Goal: Use online tool/utility: Utilize a website feature to perform a specific function

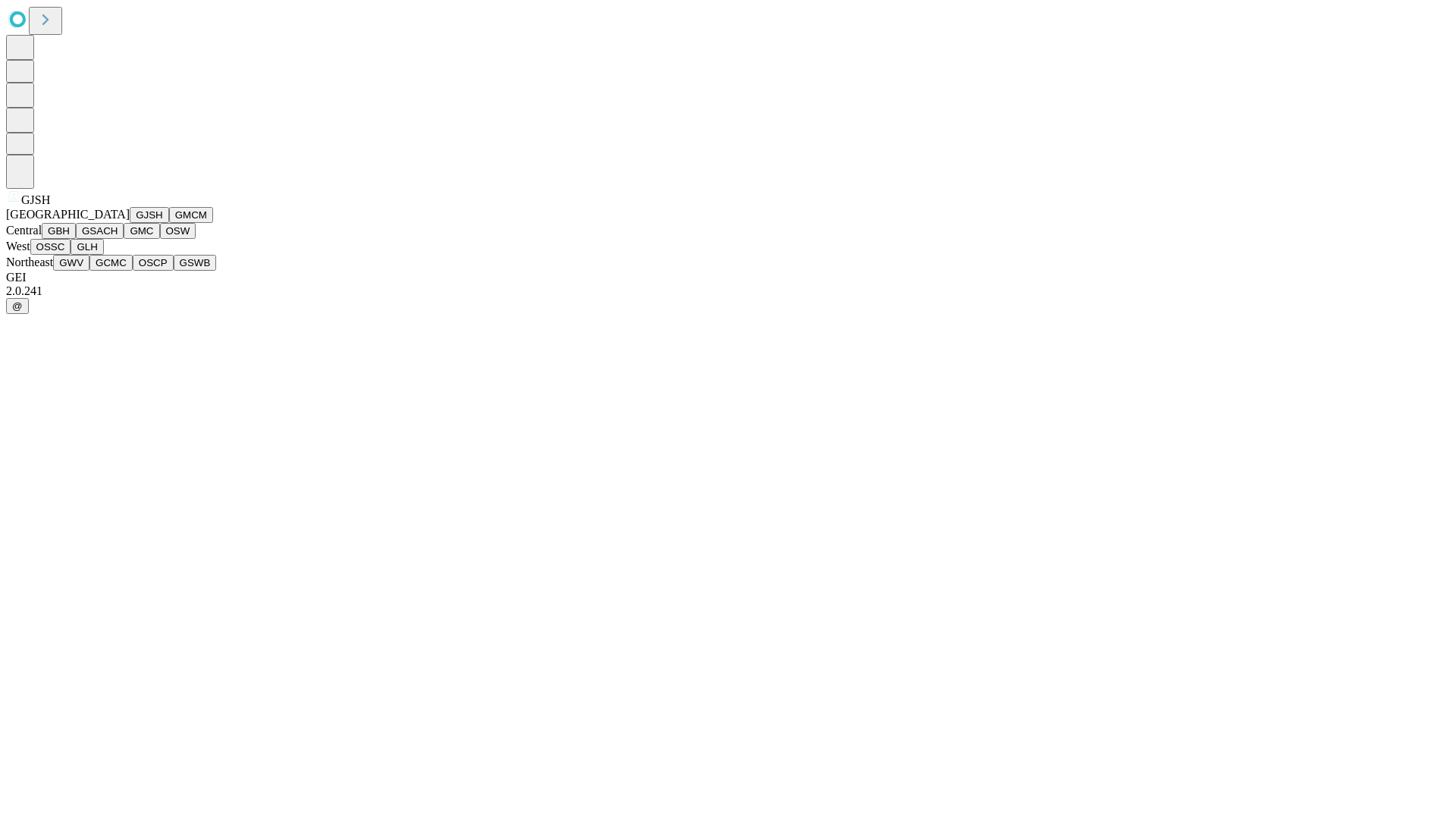
click at [130, 223] on button "GJSH" at bounding box center [150, 215] width 40 height 16
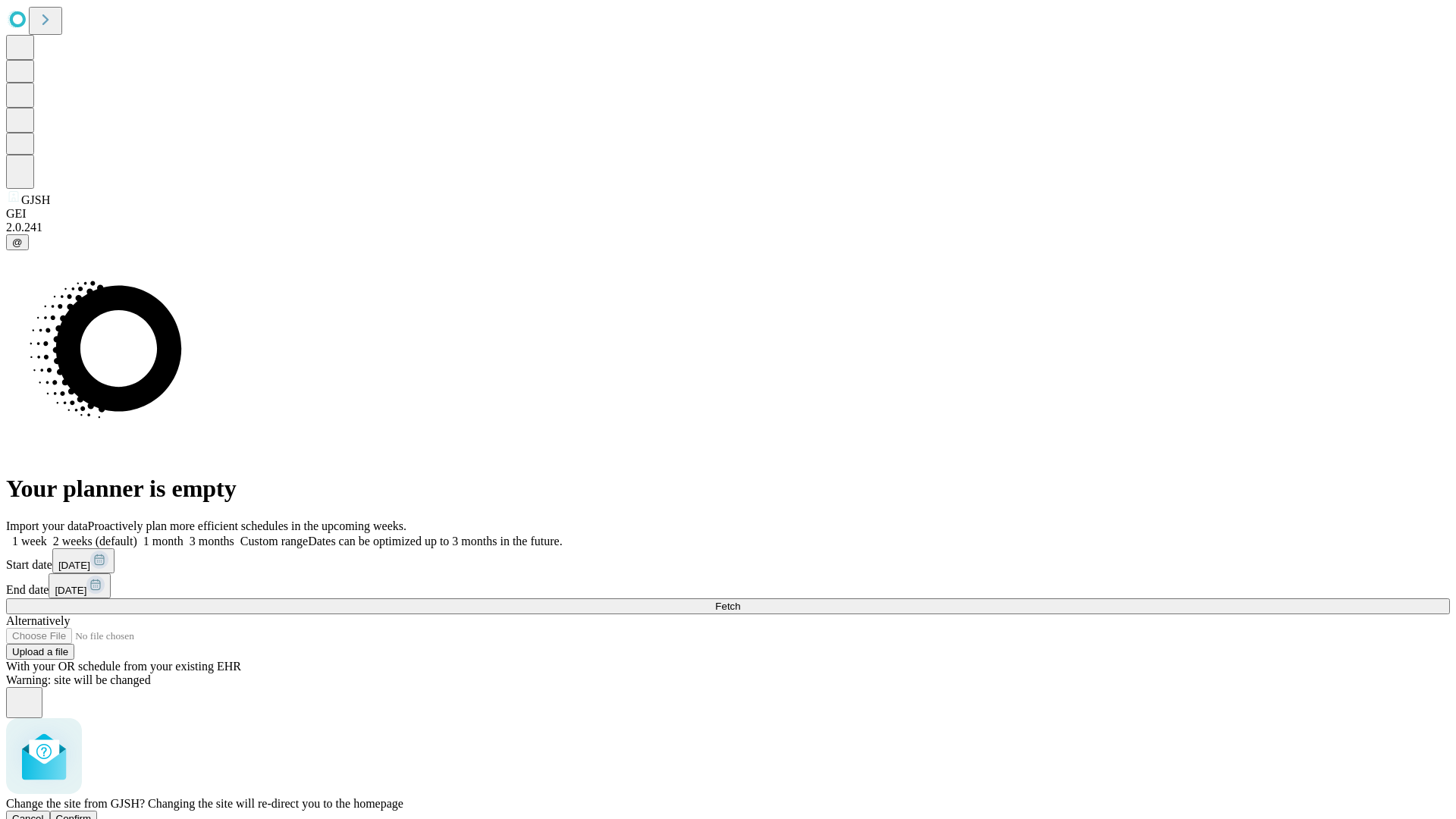
click at [92, 813] on span "Confirm" at bounding box center [73, 818] width 35 height 12
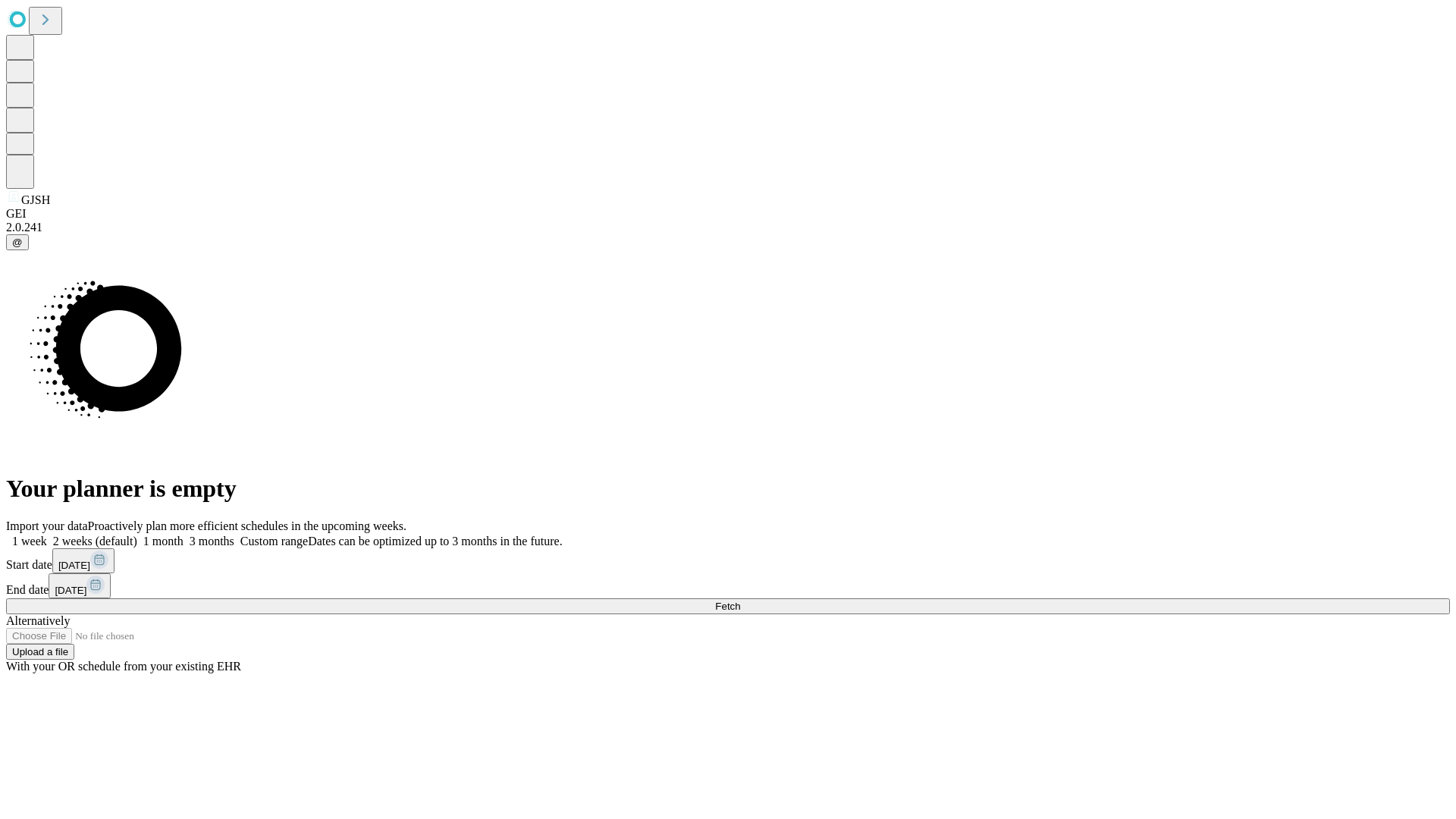
click at [137, 535] on label "2 weeks (default)" at bounding box center [92, 541] width 90 height 13
click at [740, 600] on span "Fetch" at bounding box center [728, 606] width 25 height 12
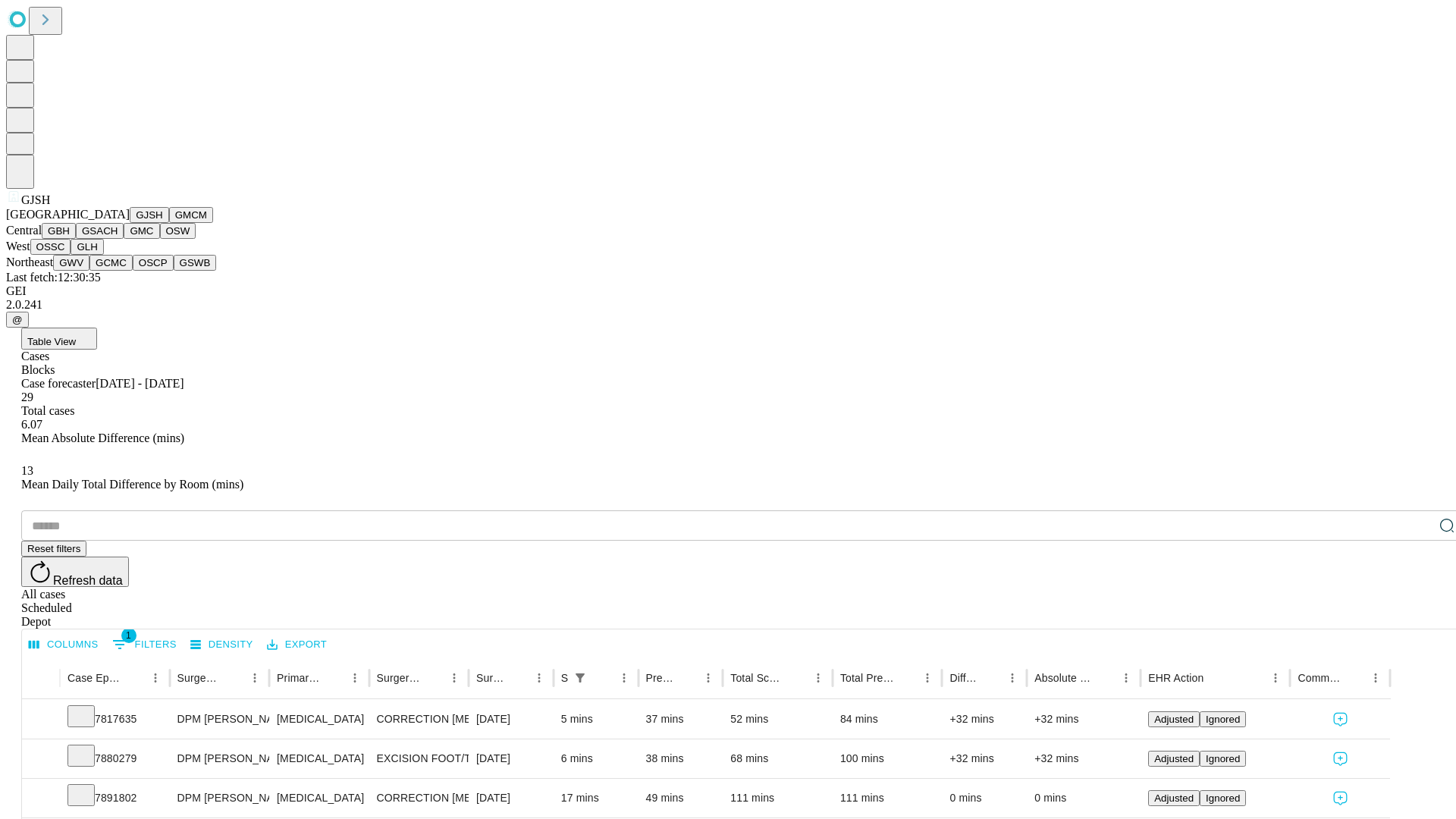
click at [169, 223] on button "GMCM" at bounding box center [190, 215] width 44 height 16
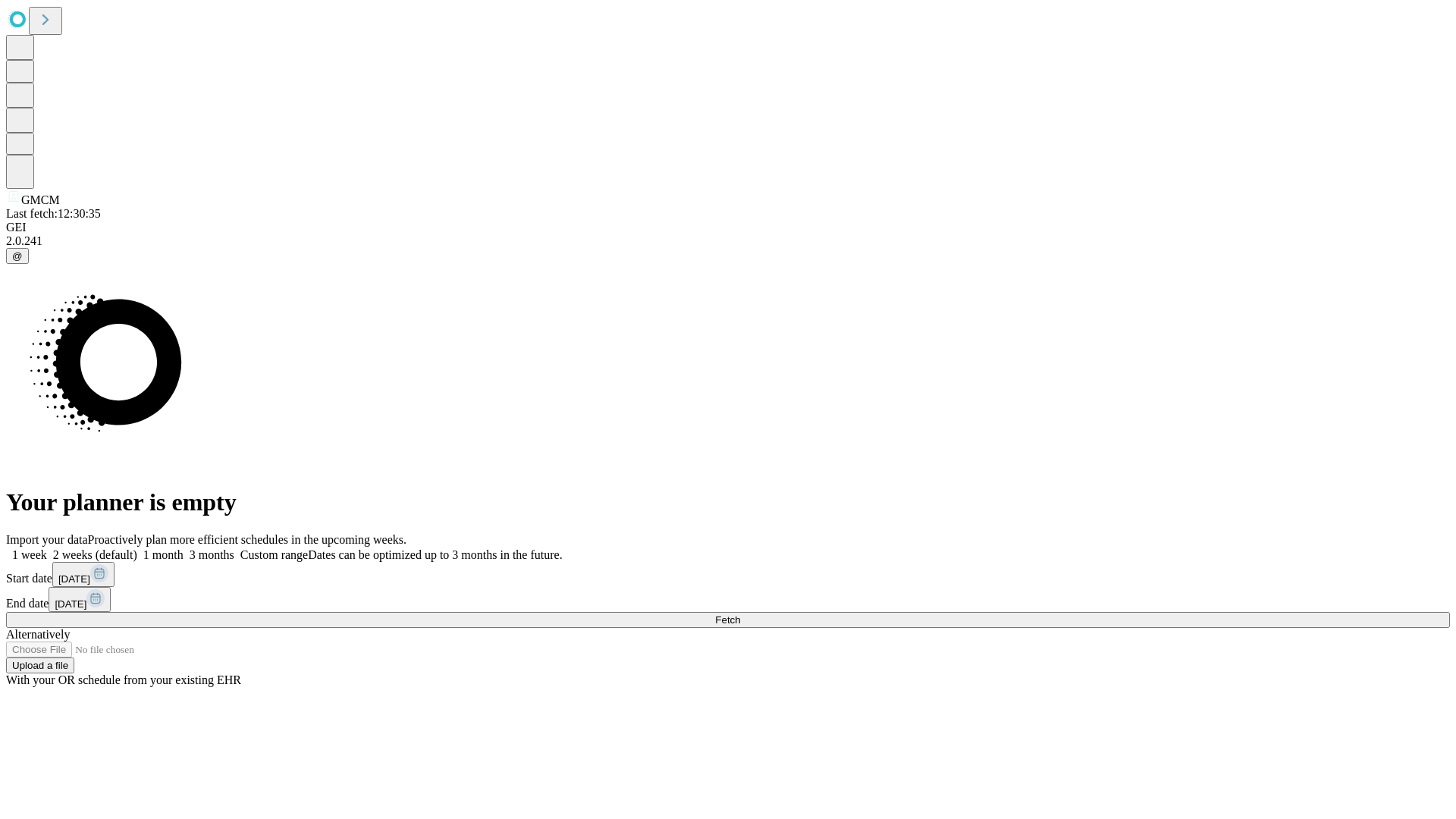
click at [137, 548] on label "2 weeks (default)" at bounding box center [92, 554] width 90 height 13
click at [740, 614] on span "Fetch" at bounding box center [728, 619] width 25 height 12
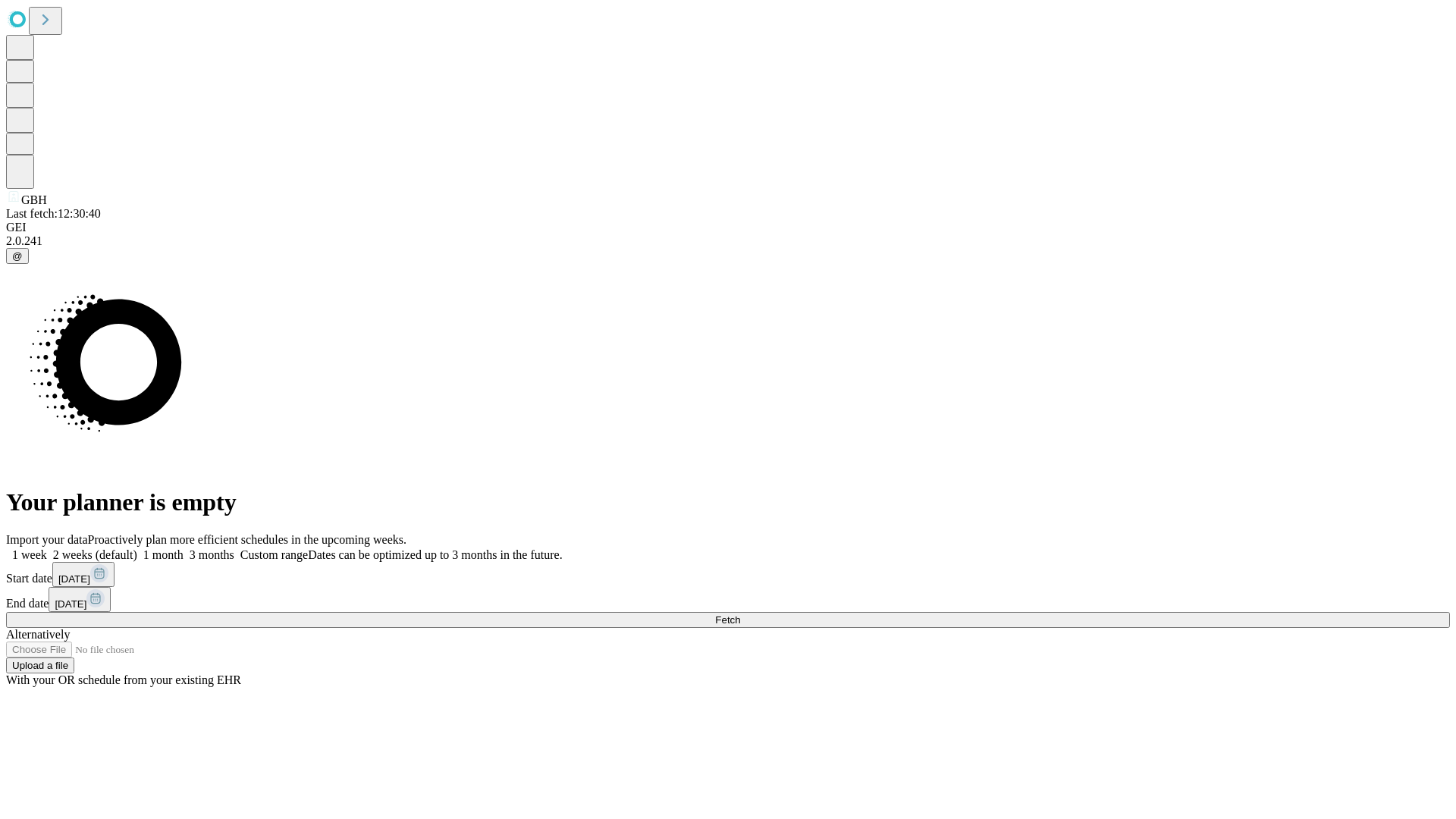
click at [137, 548] on label "2 weeks (default)" at bounding box center [92, 554] width 90 height 13
click at [740, 614] on span "Fetch" at bounding box center [728, 619] width 25 height 12
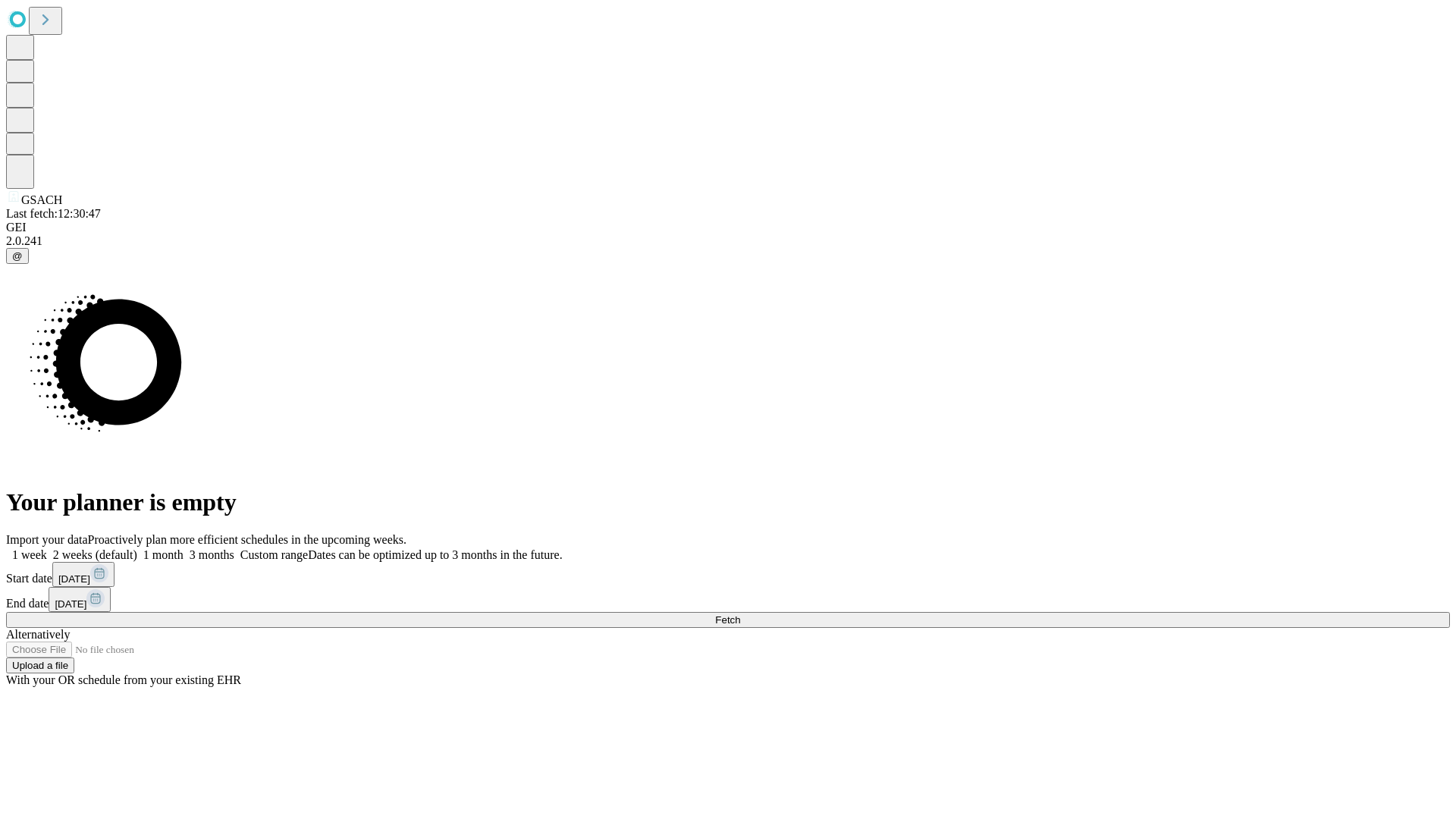
click at [137, 548] on label "2 weeks (default)" at bounding box center [92, 554] width 90 height 13
click at [740, 614] on span "Fetch" at bounding box center [728, 619] width 25 height 12
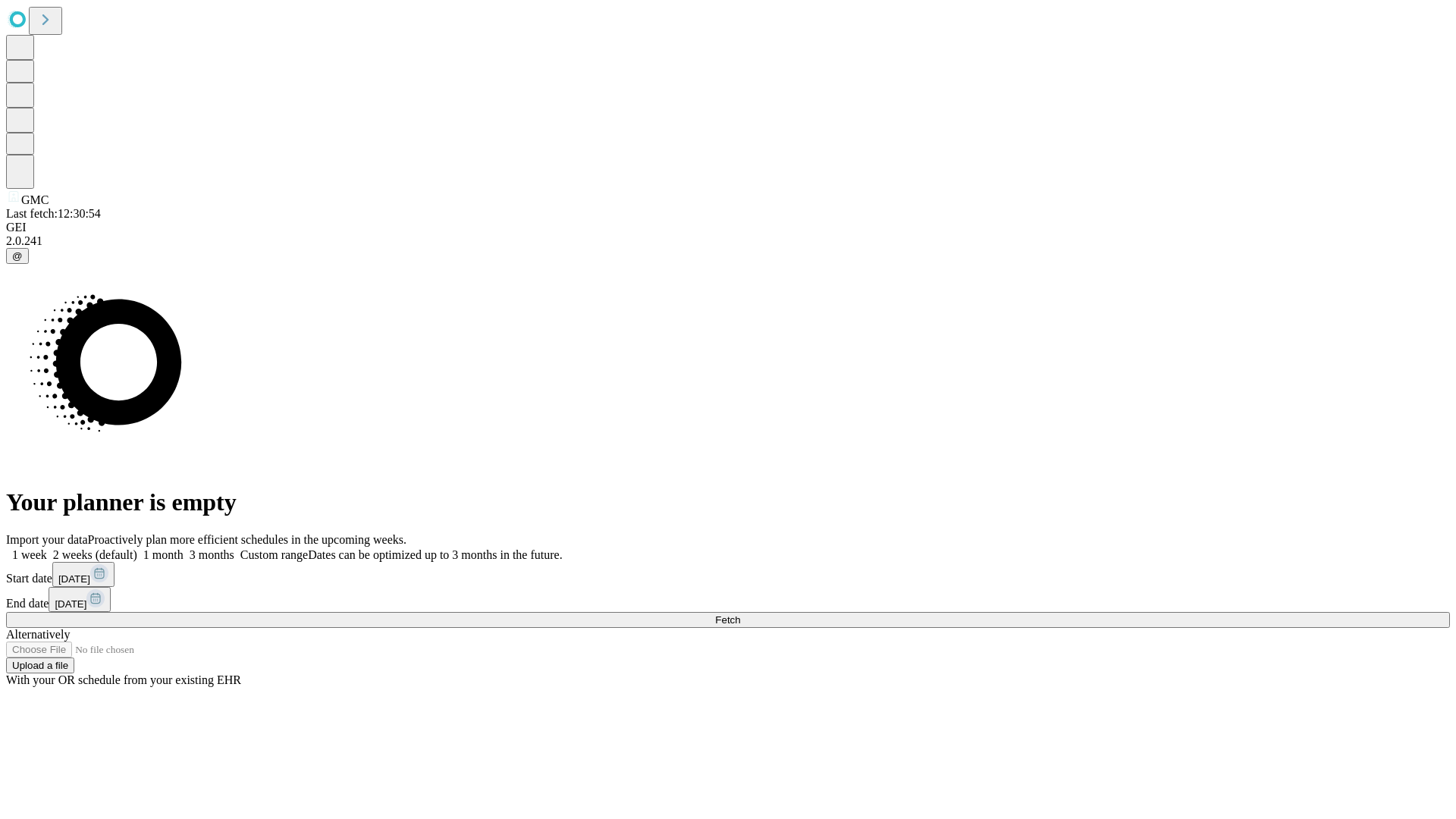
click at [137, 548] on label "2 weeks (default)" at bounding box center [92, 554] width 90 height 13
click at [740, 614] on span "Fetch" at bounding box center [728, 619] width 25 height 12
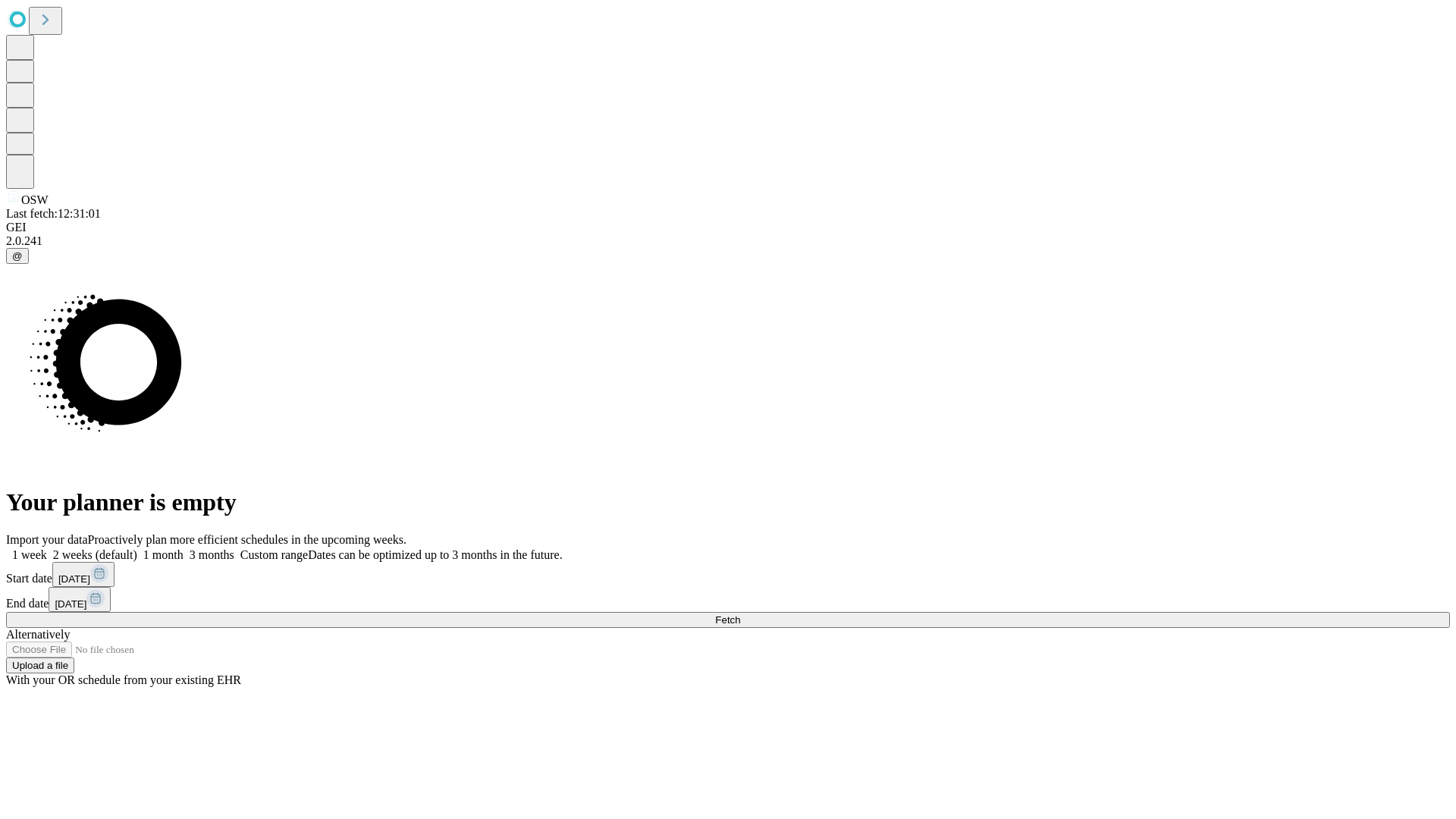
click at [137, 548] on label "2 weeks (default)" at bounding box center [92, 554] width 90 height 13
click at [740, 614] on span "Fetch" at bounding box center [728, 619] width 25 height 12
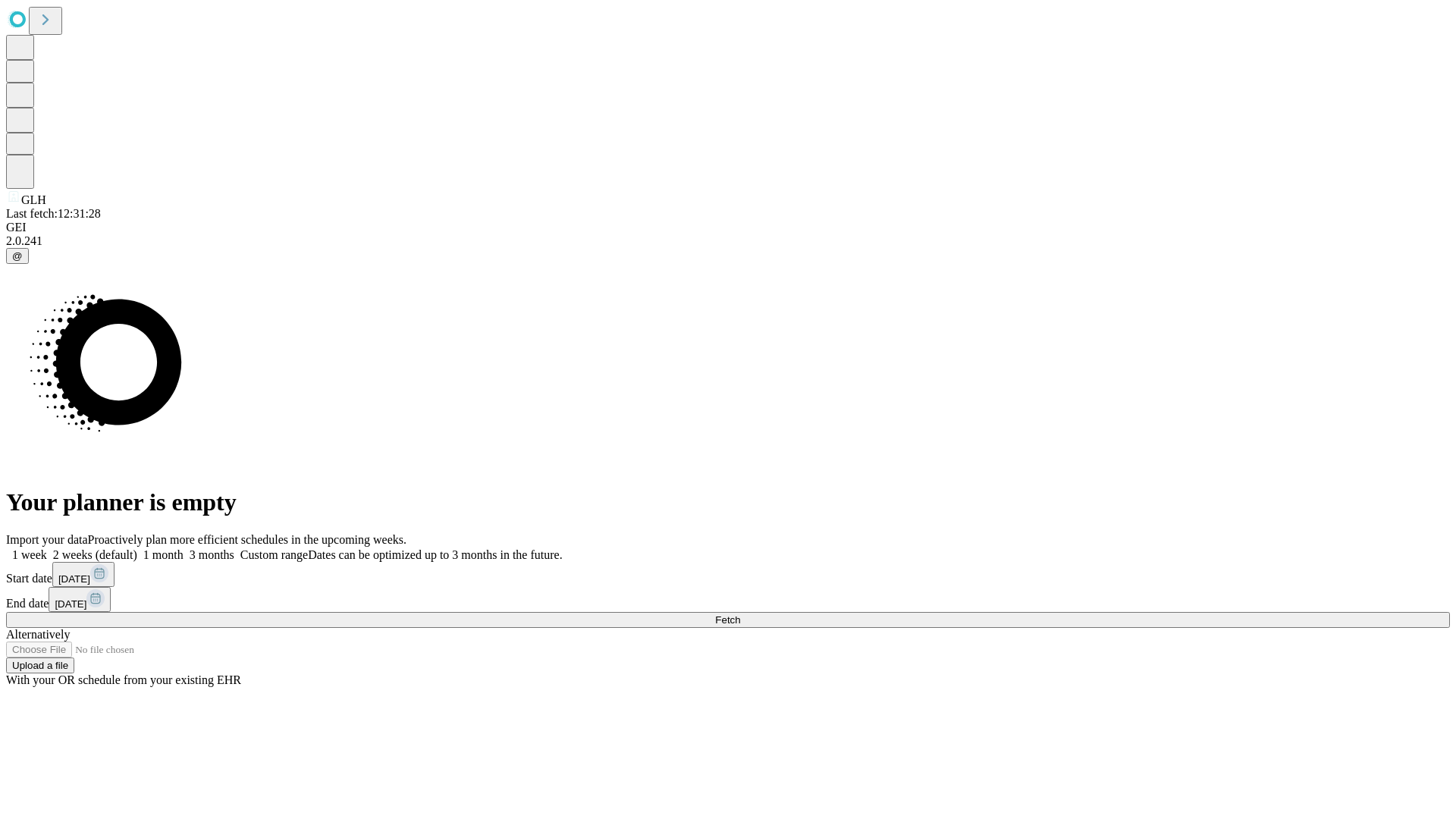
click at [137, 548] on label "2 weeks (default)" at bounding box center [92, 554] width 90 height 13
click at [740, 614] on span "Fetch" at bounding box center [728, 619] width 25 height 12
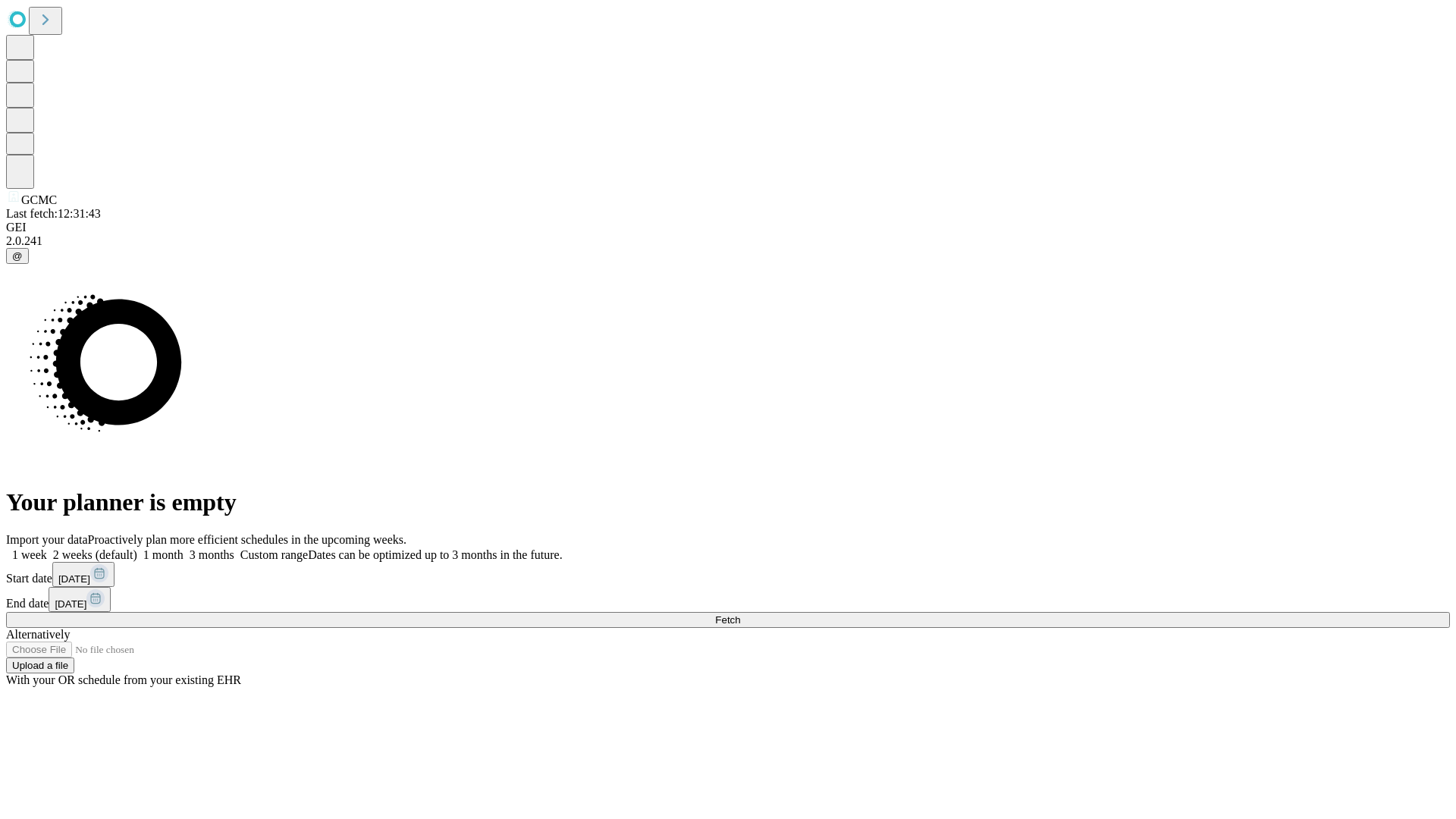
click at [740, 614] on span "Fetch" at bounding box center [728, 619] width 25 height 12
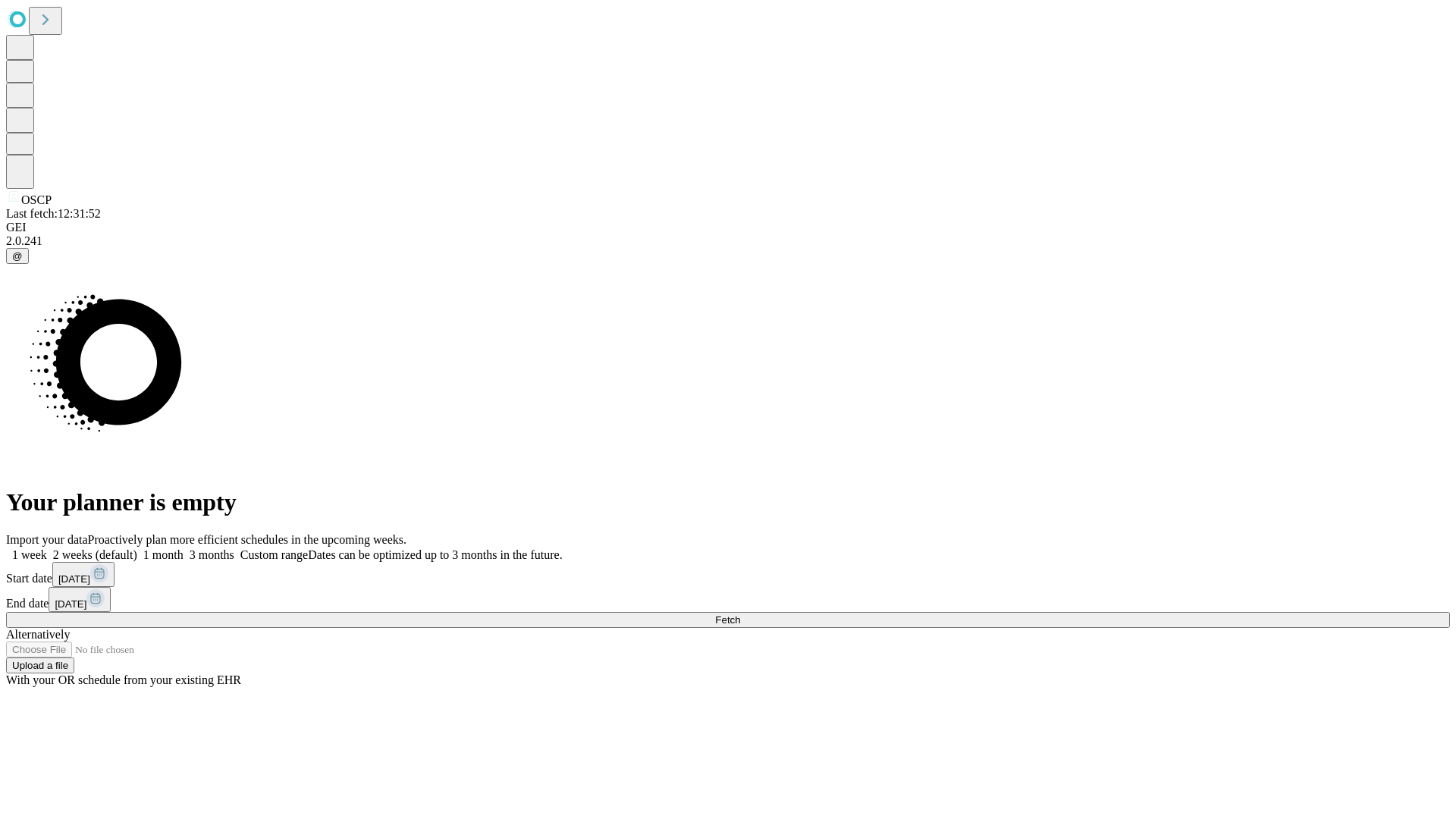
click at [740, 614] on span "Fetch" at bounding box center [728, 619] width 25 height 12
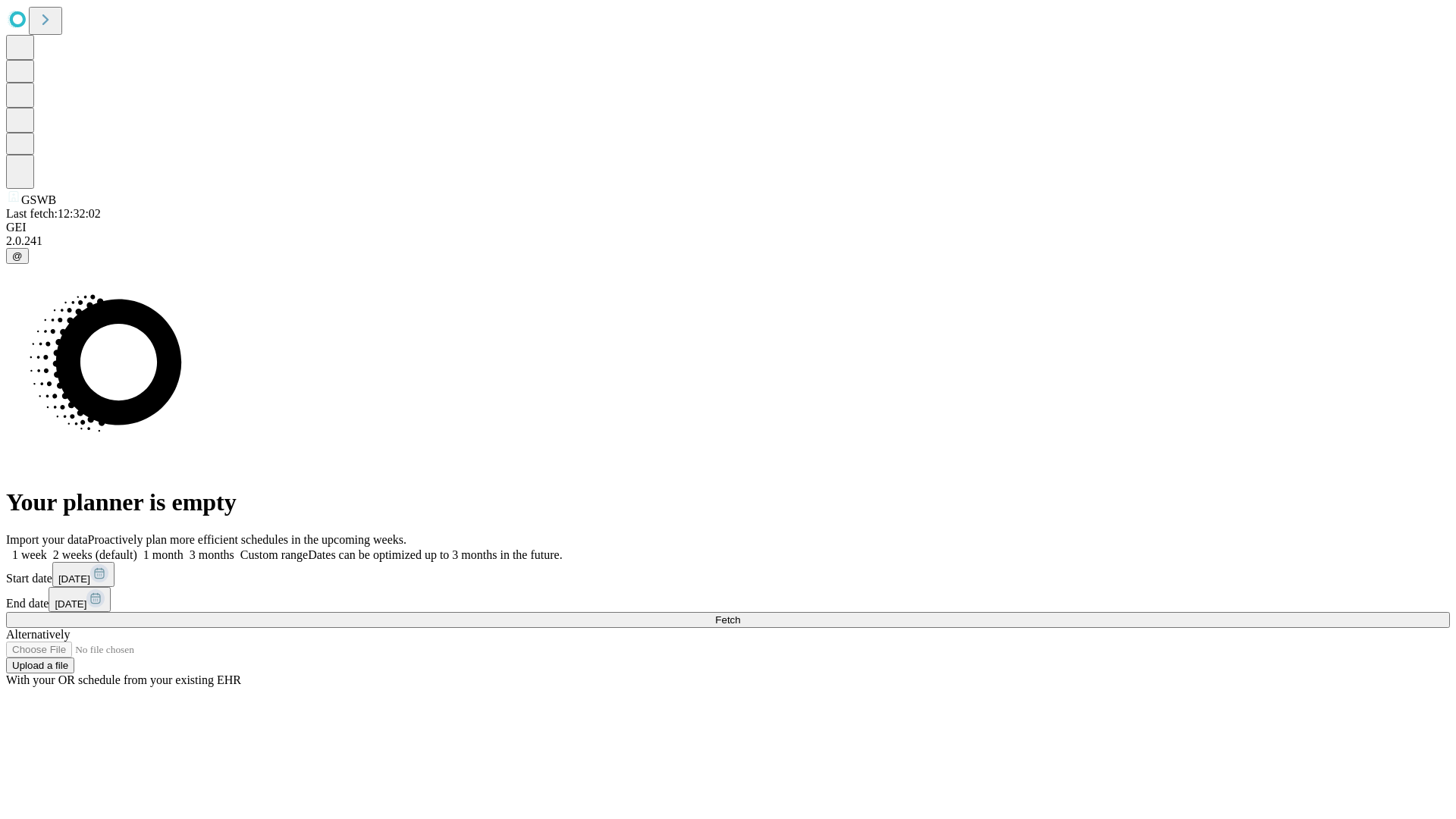
click at [137, 548] on label "2 weeks (default)" at bounding box center [92, 554] width 90 height 13
click at [740, 614] on span "Fetch" at bounding box center [728, 619] width 25 height 12
